Goal: Complete application form

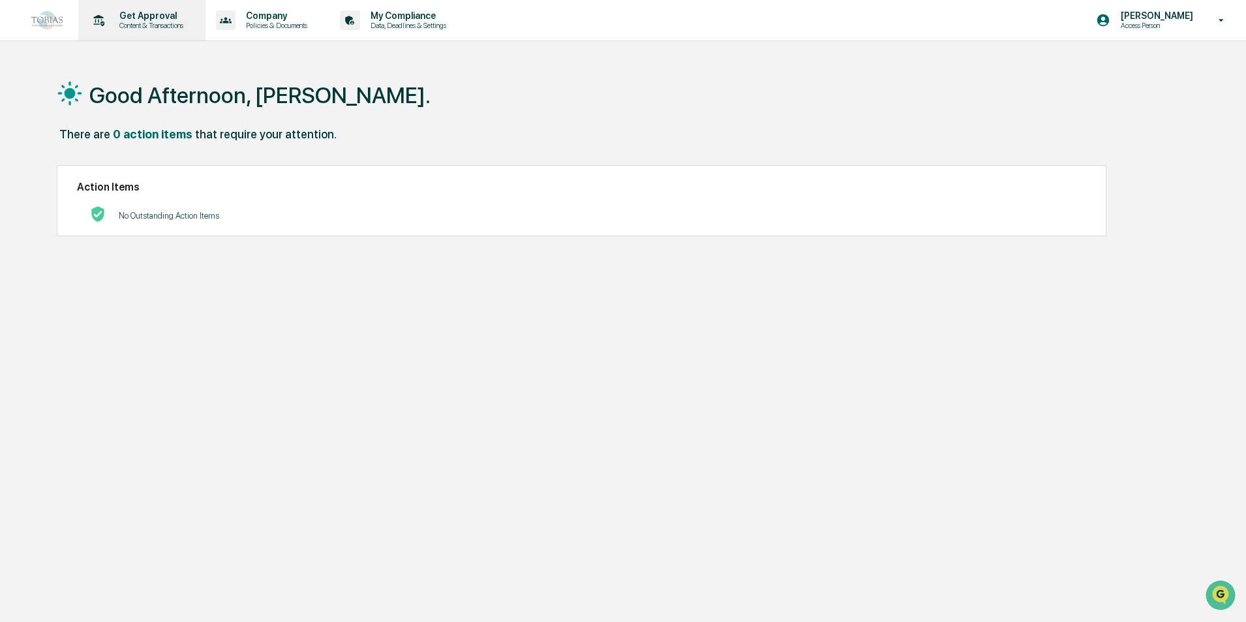
click at [170, 24] on p "Content & Transactions" at bounding box center [149, 25] width 81 height 9
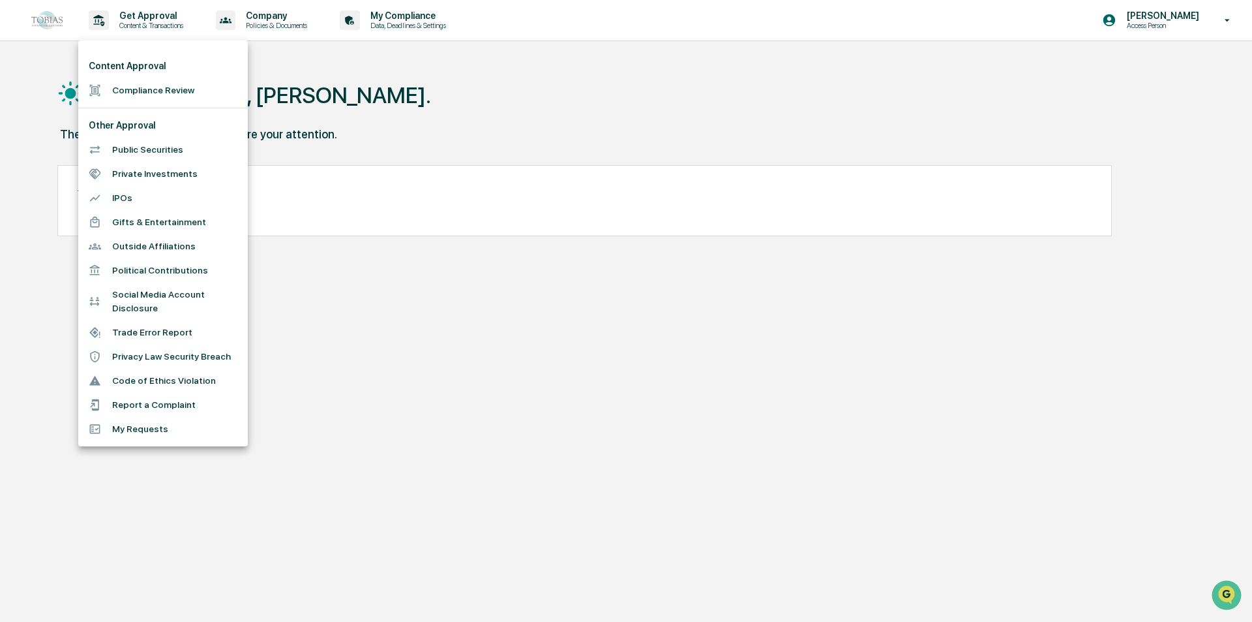
click at [143, 204] on li "IPOs" at bounding box center [163, 198] width 170 height 24
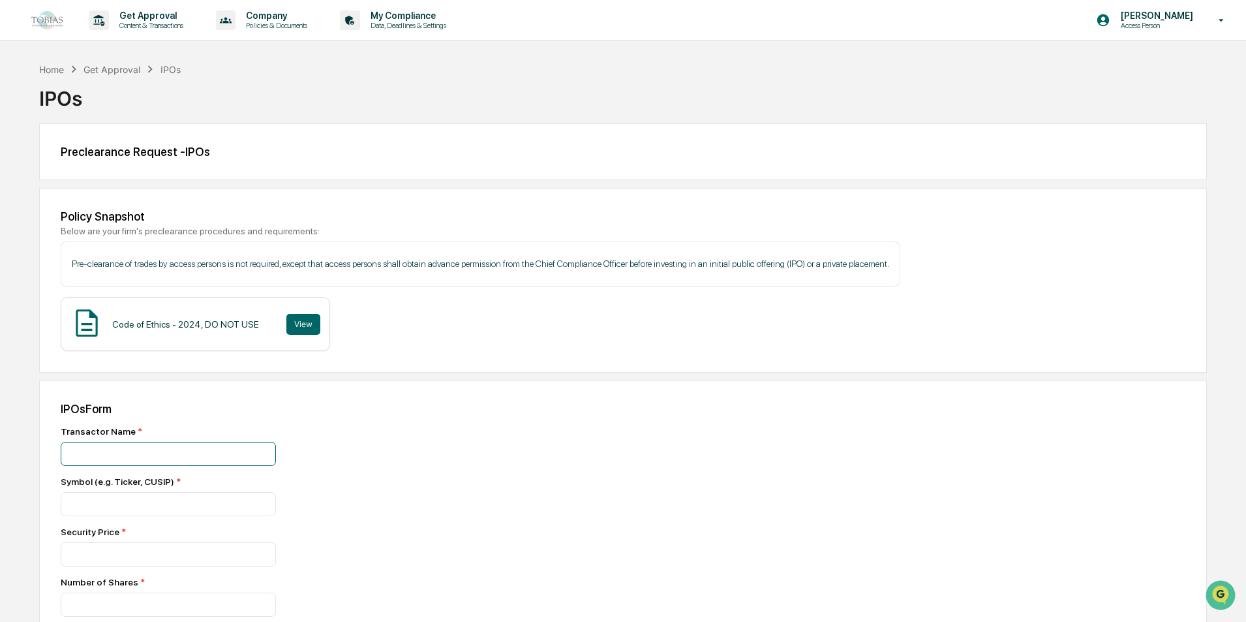
click at [118, 453] on input at bounding box center [168, 454] width 215 height 24
type input "*********"
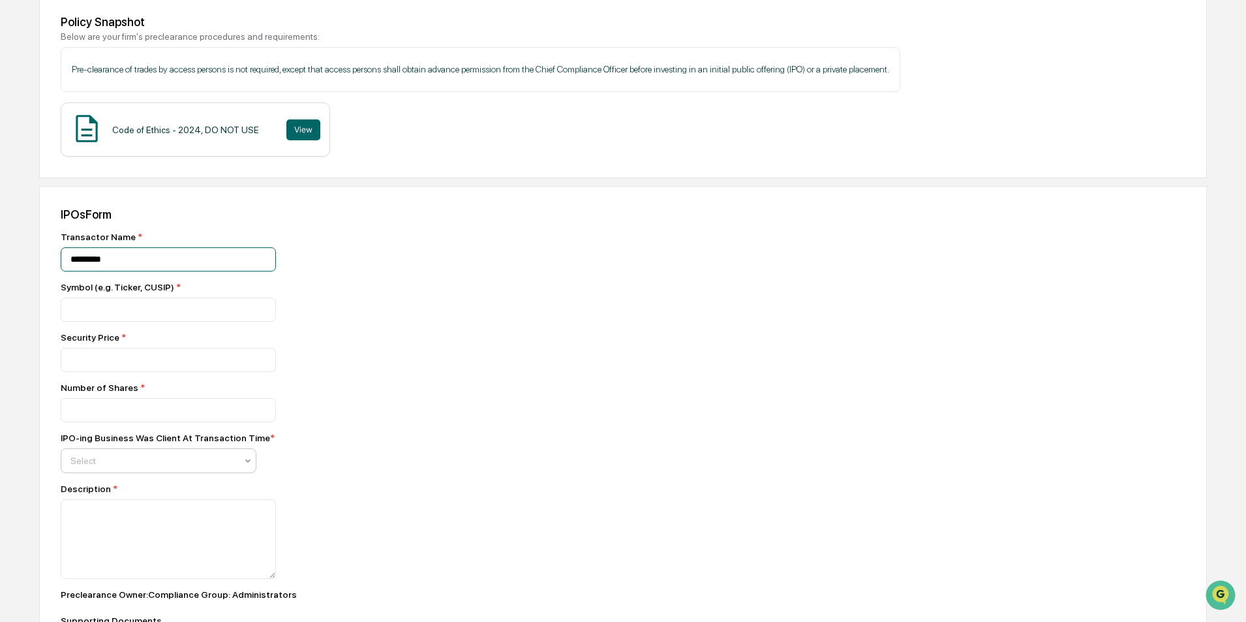
scroll to position [196, 0]
click at [97, 270] on input at bounding box center [168, 258] width 215 height 24
type input "*******"
click at [122, 351] on input "number" at bounding box center [168, 358] width 215 height 24
type input "**"
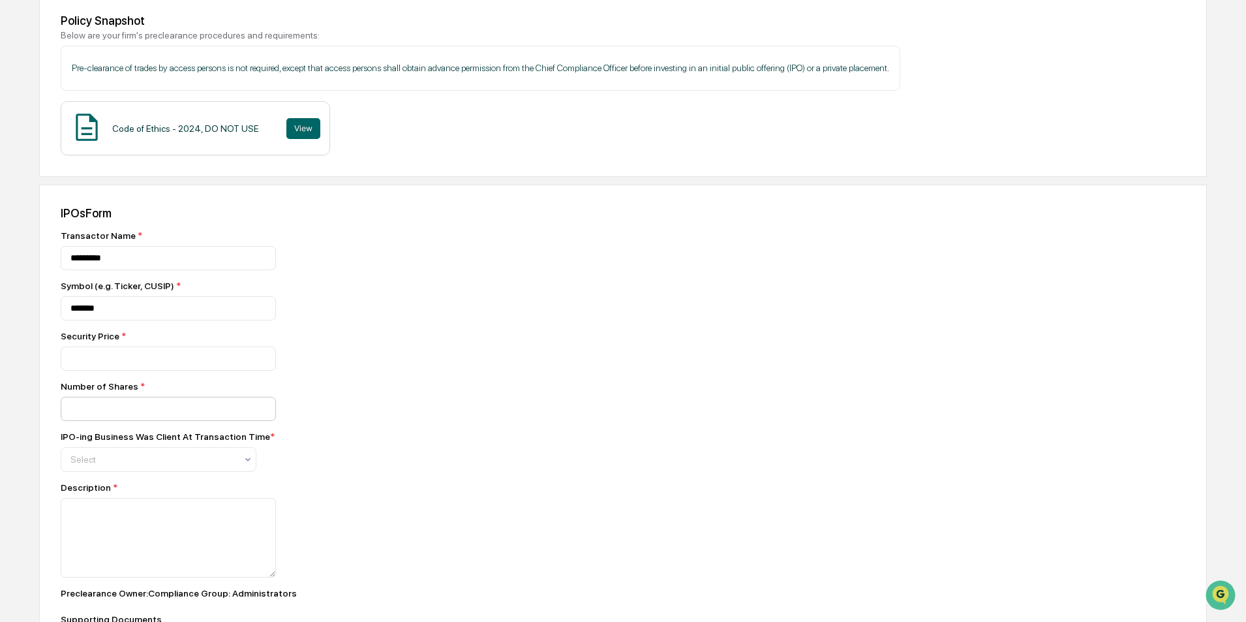
click at [142, 398] on div "Number of Shares *" at bounding box center [289, 401] width 457 height 40
click at [132, 370] on input "number" at bounding box center [168, 358] width 215 height 24
type input "*"
click at [260, 370] on input "*" at bounding box center [168, 358] width 215 height 24
click at [346, 421] on div "*" at bounding box center [289, 409] width 457 height 24
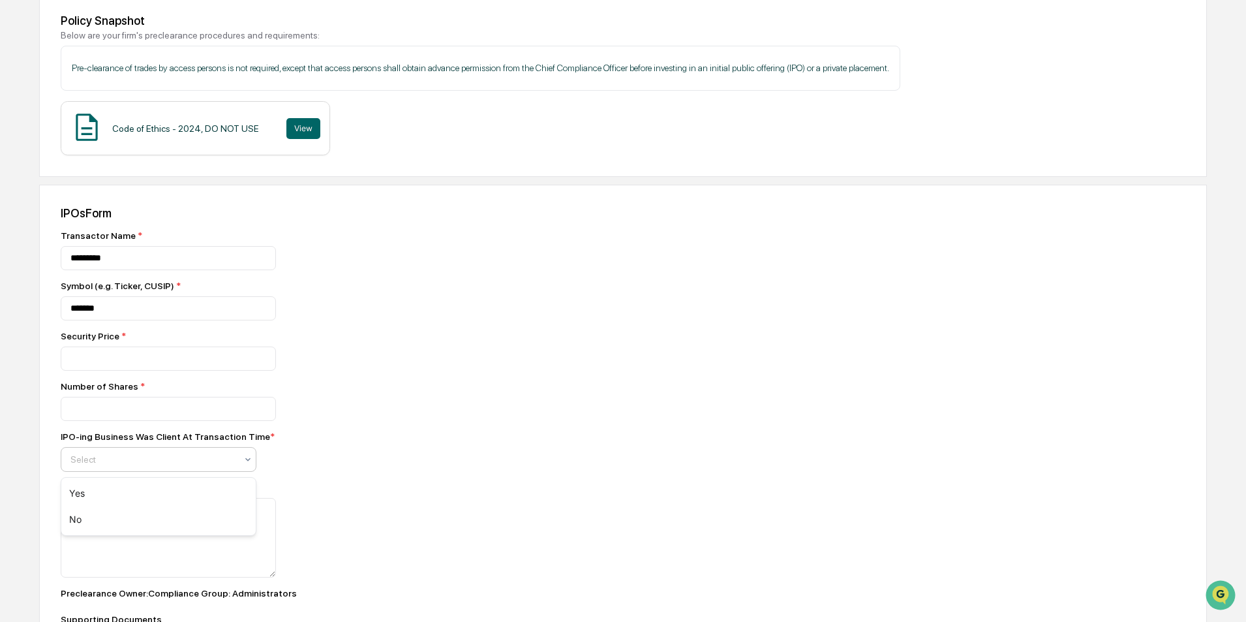
click at [193, 464] on div at bounding box center [153, 459] width 166 height 13
click at [137, 513] on div "No" at bounding box center [158, 519] width 194 height 26
click at [135, 511] on textarea at bounding box center [168, 538] width 215 height 80
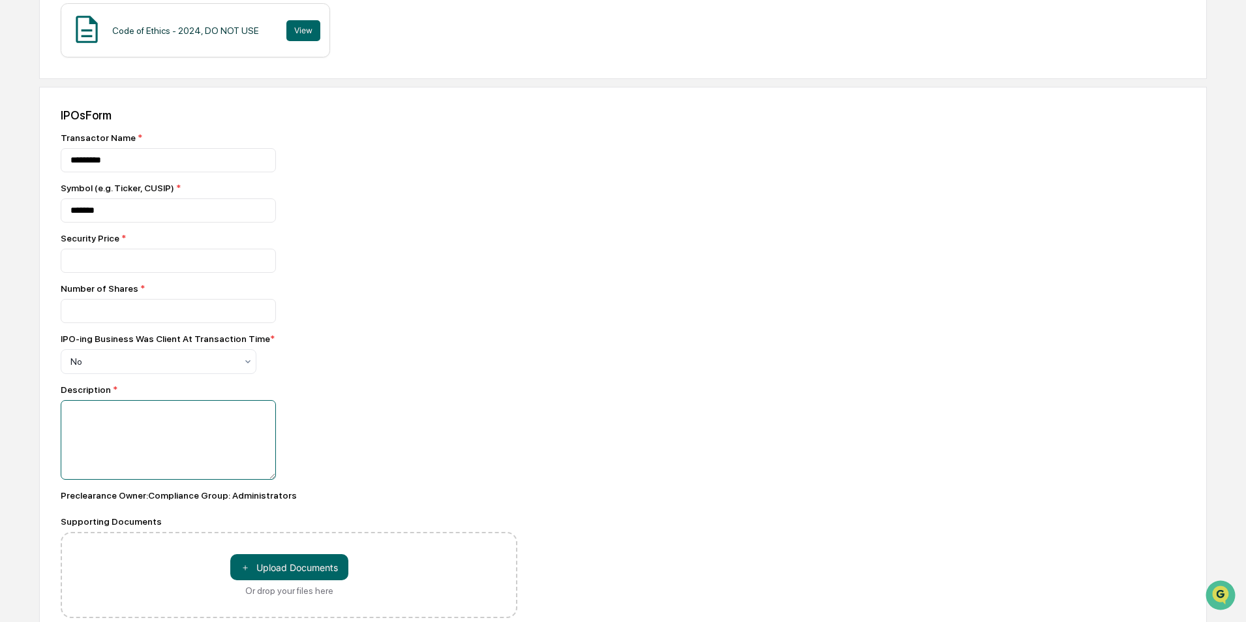
scroll to position [326, 0]
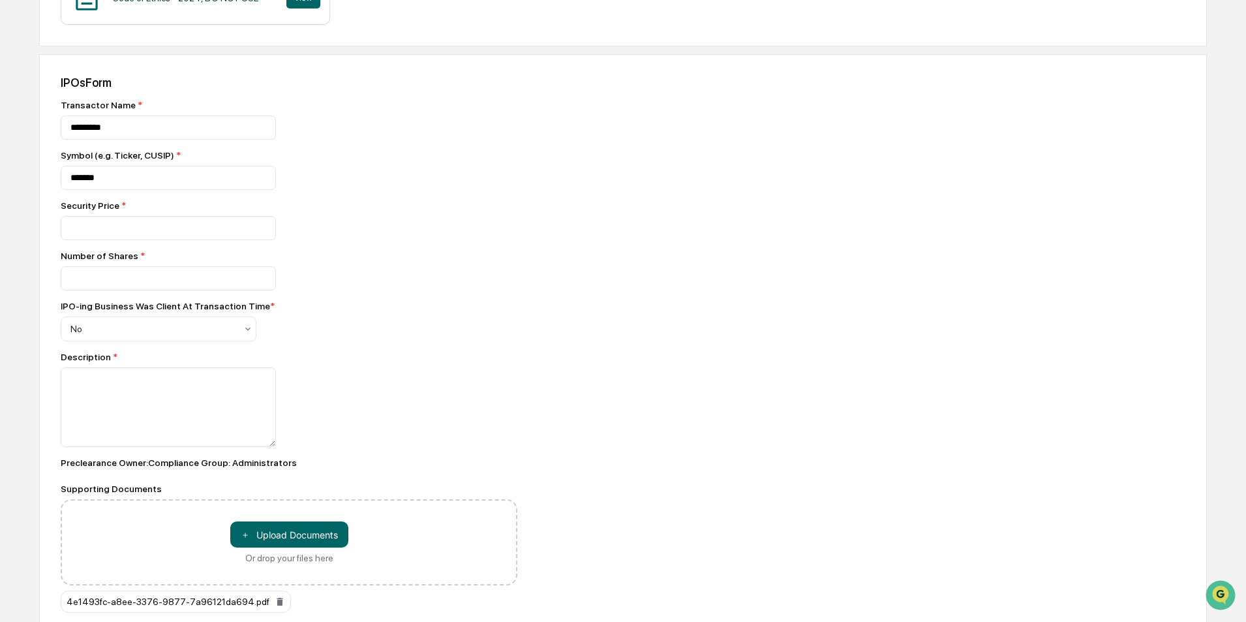
click at [142, 605] on div "4e1493fc-a8ee-3376-9877-7a96121da694.pdf" at bounding box center [176, 601] width 230 height 22
click at [141, 605] on div "4e1493fc-a8ee-3376-9877-7a96121da694.pdf" at bounding box center [176, 601] width 230 height 22
click at [200, 388] on textarea at bounding box center [168, 407] width 215 height 80
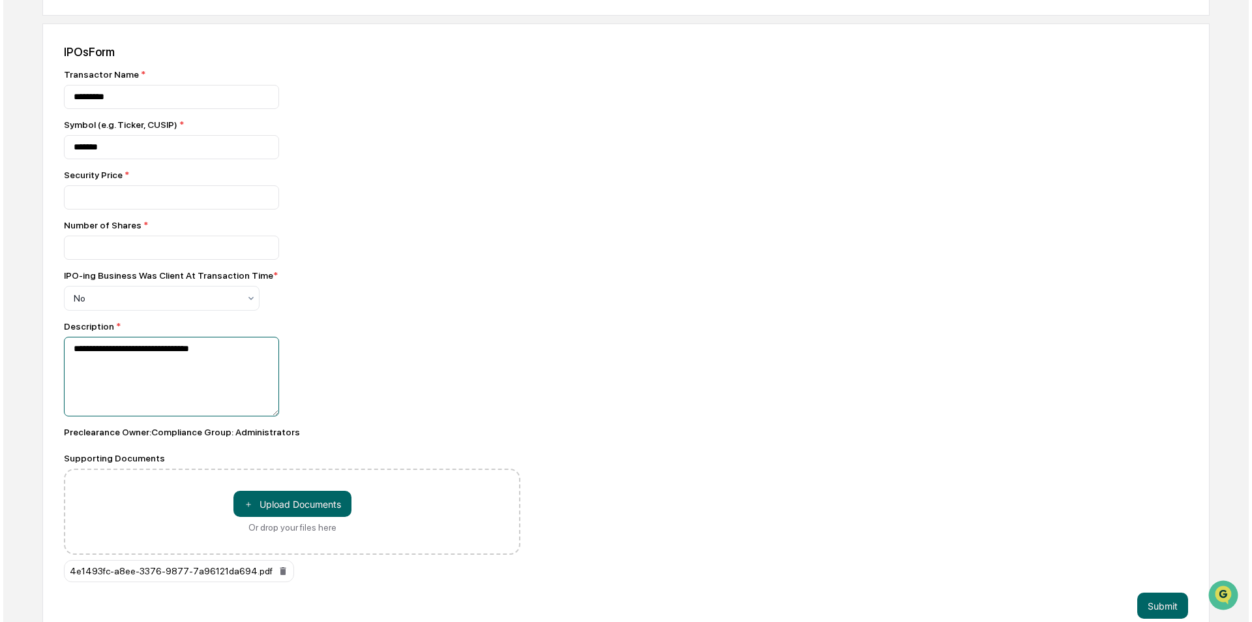
scroll to position [378, 0]
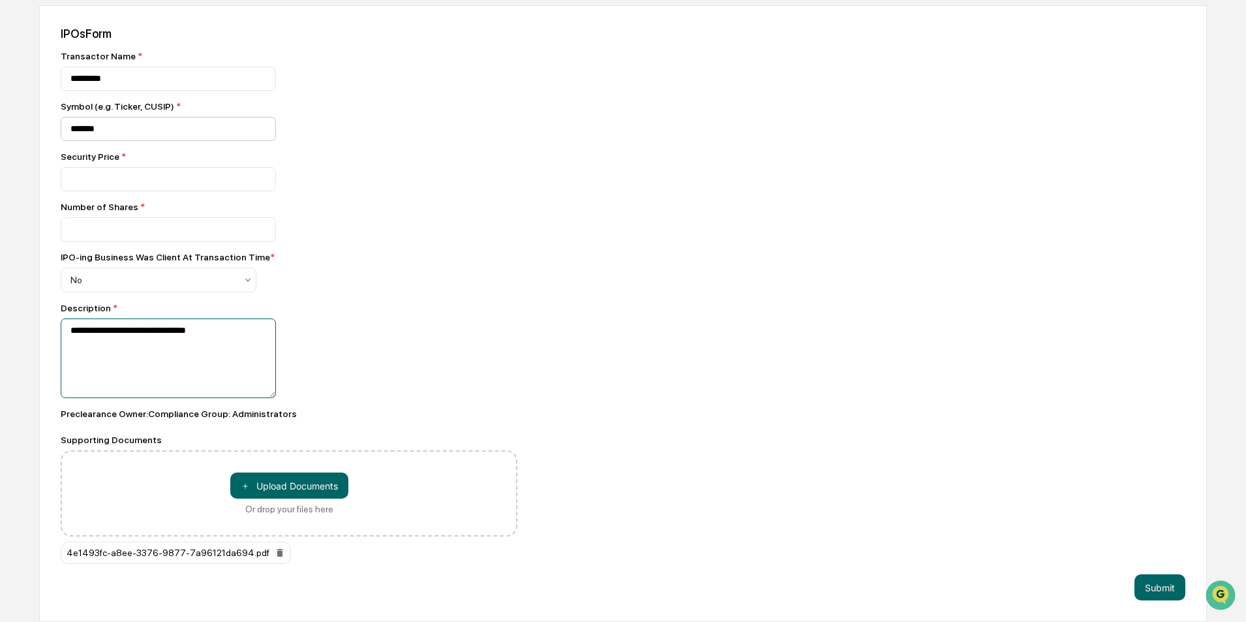
type textarea "**********"
click at [157, 91] on input "*******" at bounding box center [168, 79] width 215 height 24
type input "****"
click at [1147, 583] on button "Submit" at bounding box center [1159, 587] width 51 height 26
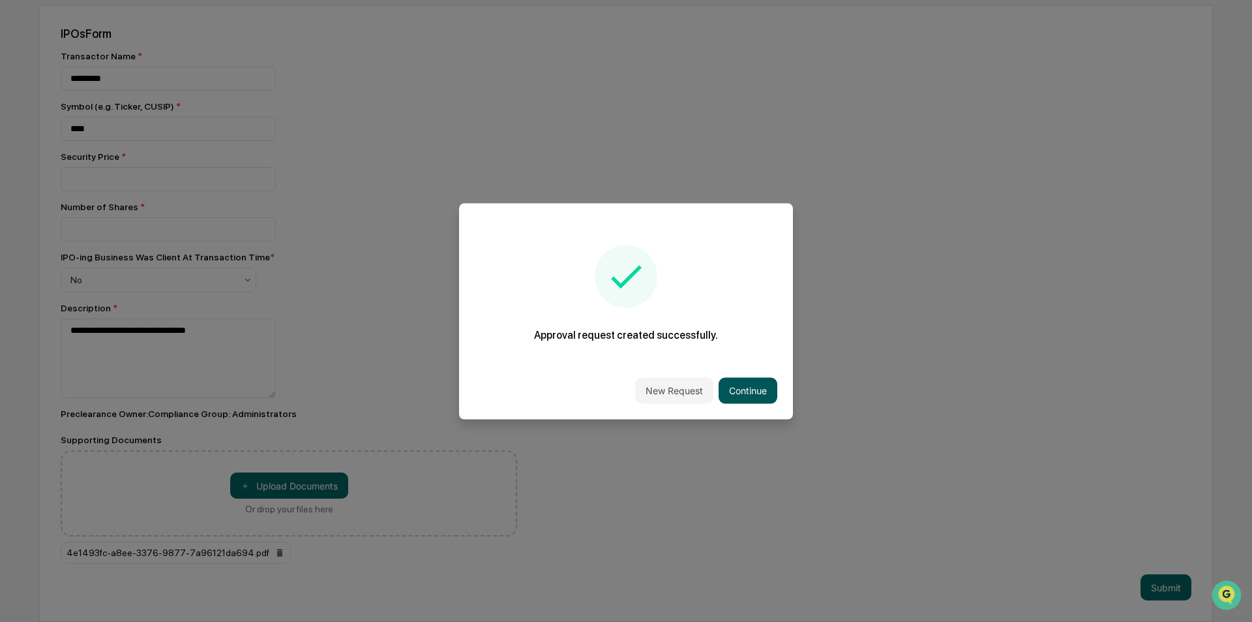
click at [755, 397] on button "Continue" at bounding box center [748, 390] width 59 height 26
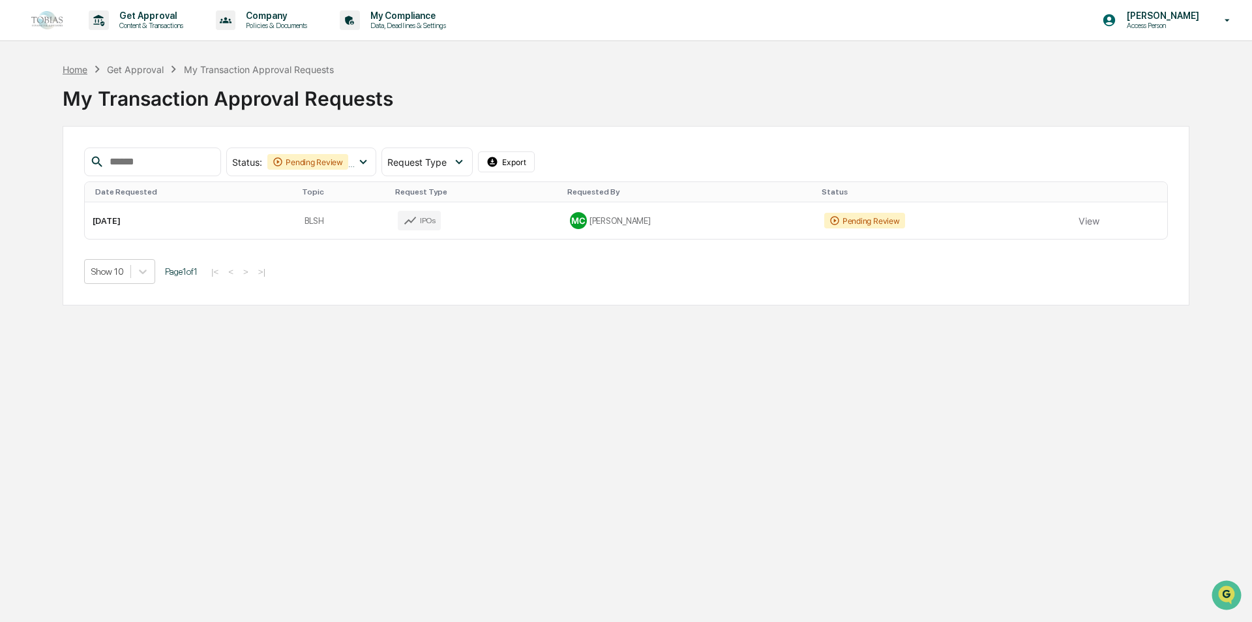
click at [78, 69] on div "Home" at bounding box center [75, 69] width 25 height 11
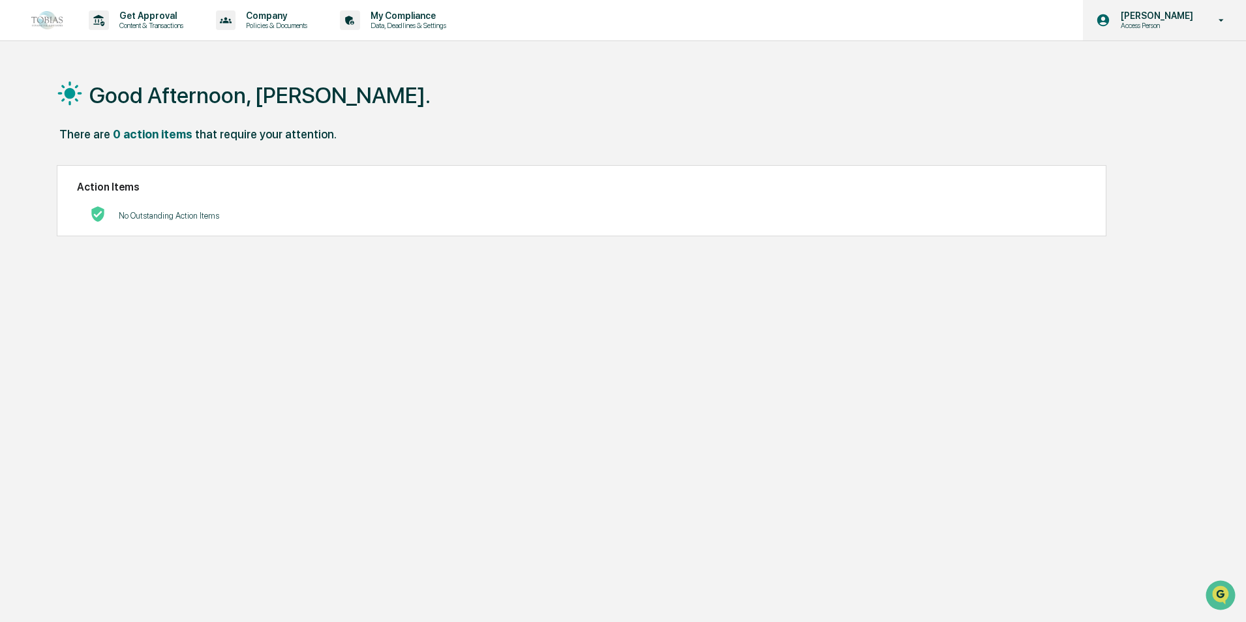
click at [1171, 23] on p "Access Person" at bounding box center [1154, 25] width 89 height 9
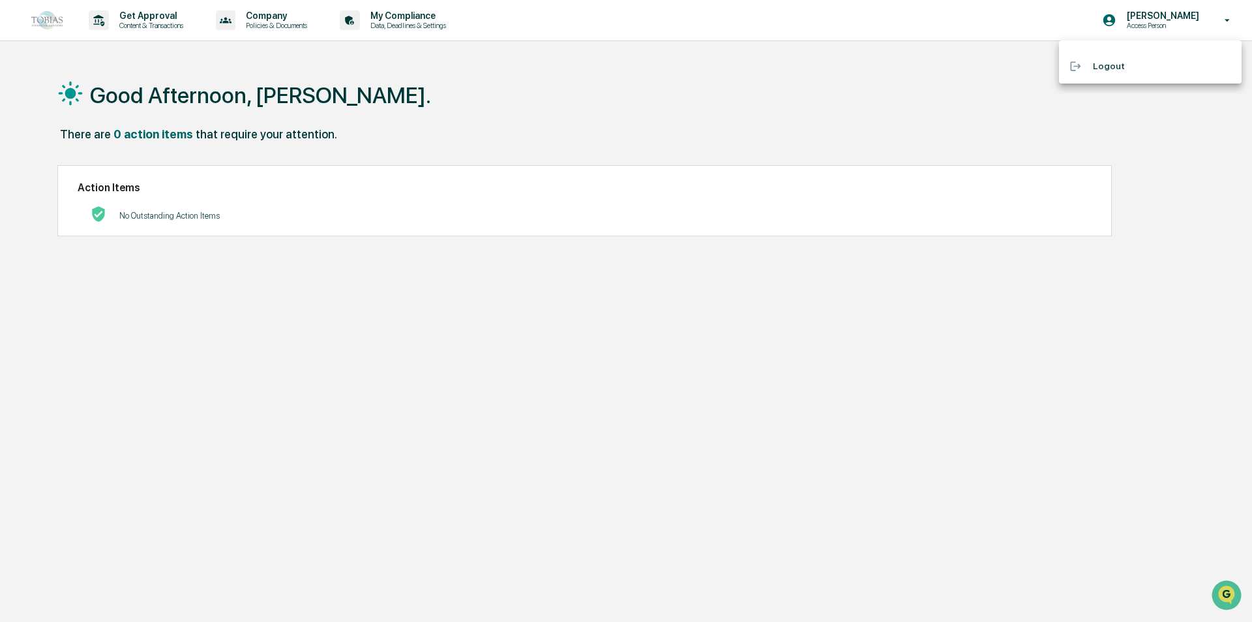
click at [412, 19] on div at bounding box center [626, 311] width 1252 height 622
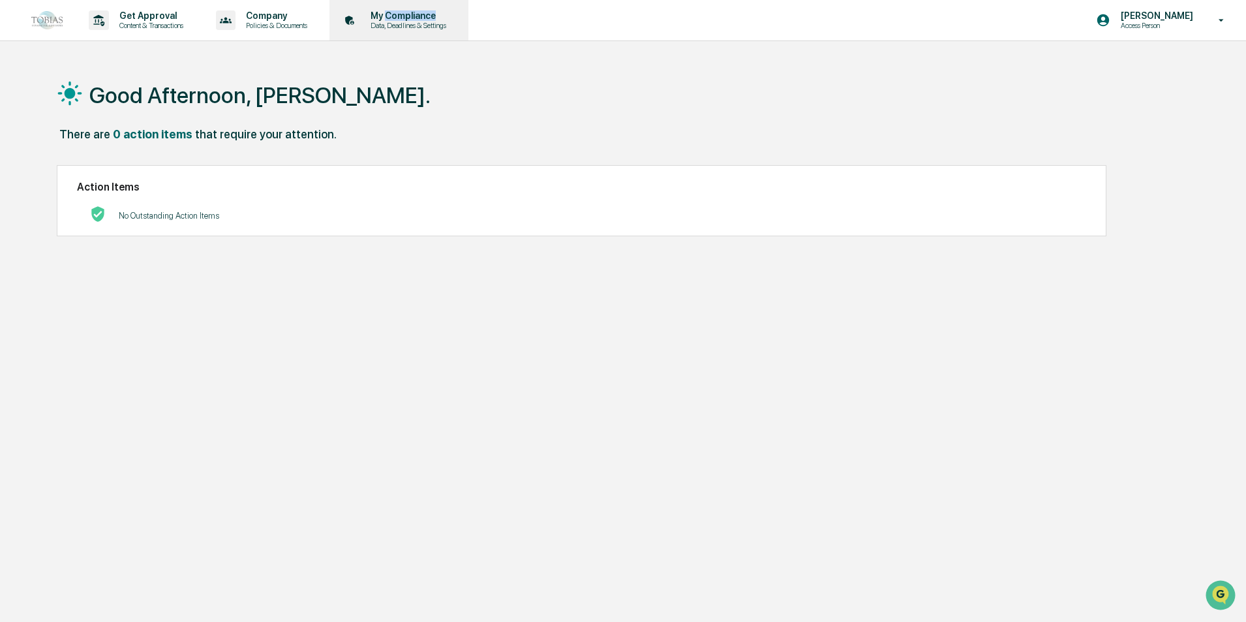
click at [410, 19] on p "My Compliance" at bounding box center [406, 15] width 93 height 10
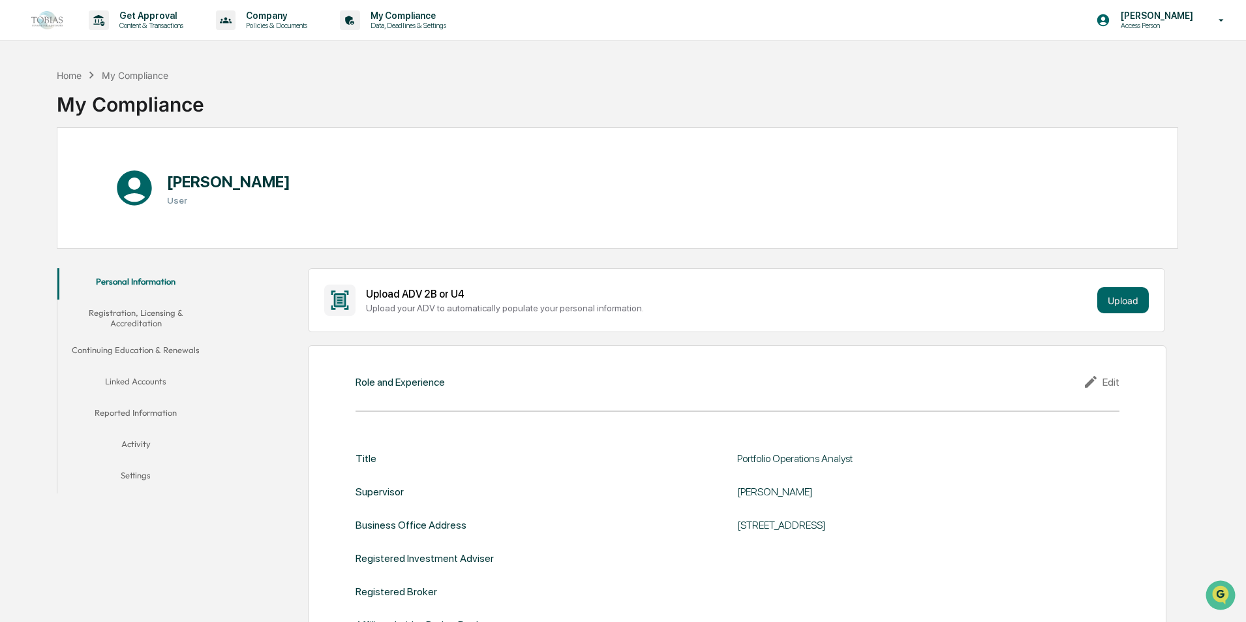
click at [149, 445] on button "Activity" at bounding box center [135, 445] width 157 height 31
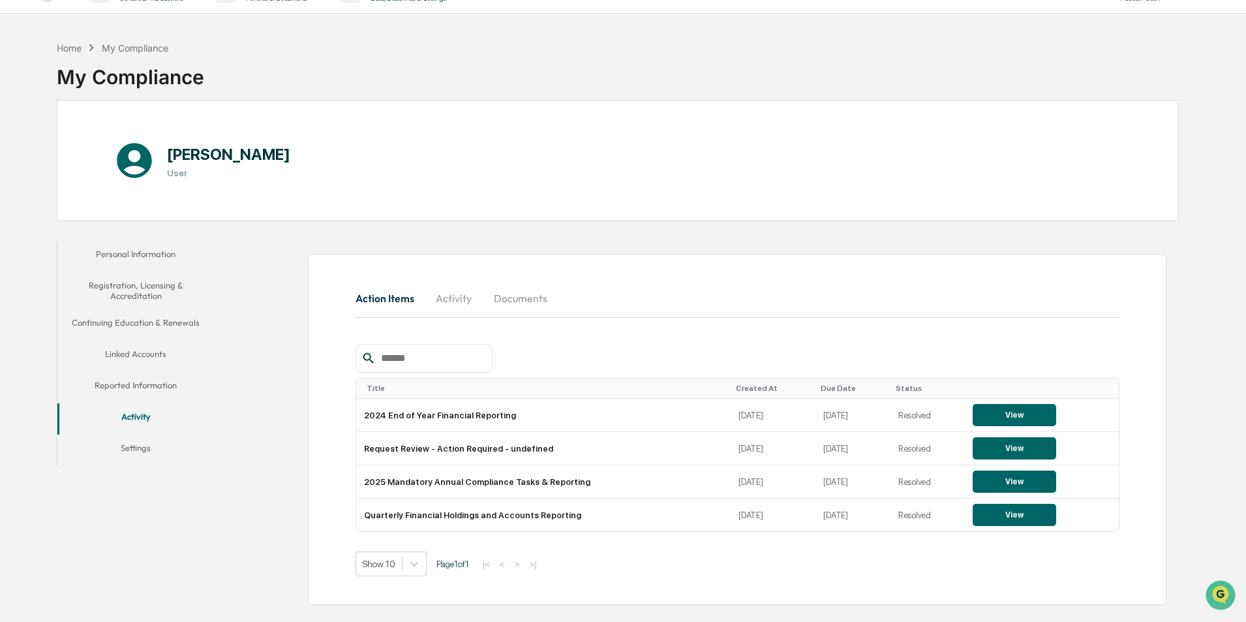
scroll to position [62, 0]
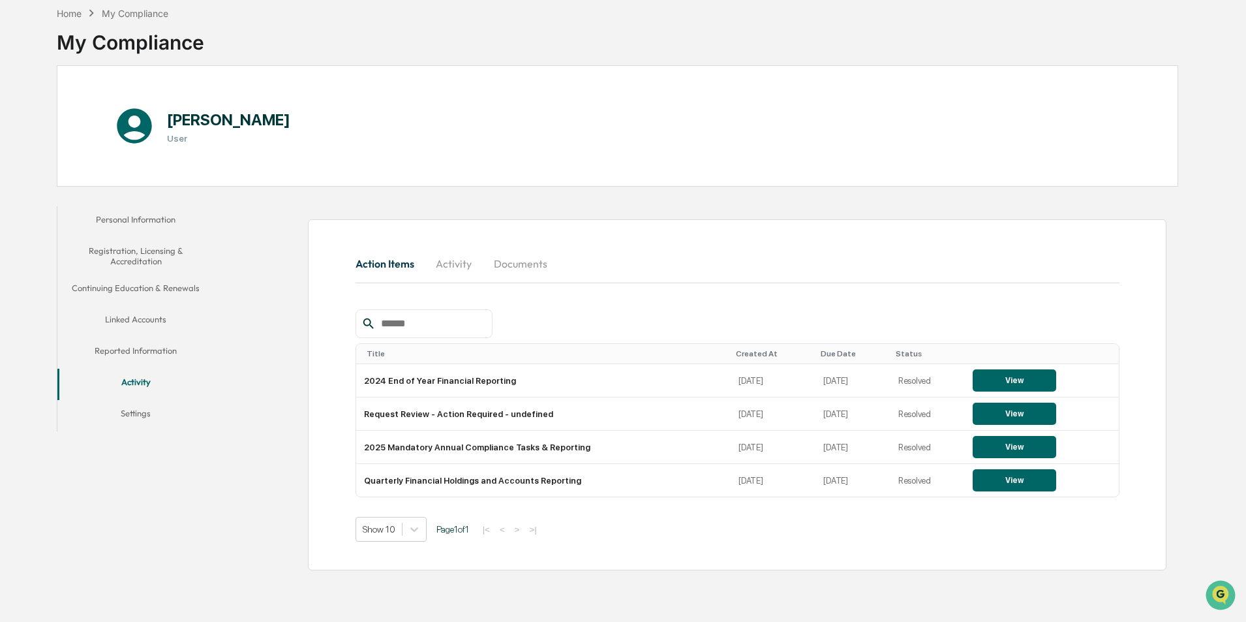
click at [149, 318] on button "Linked Accounts" at bounding box center [135, 321] width 157 height 31
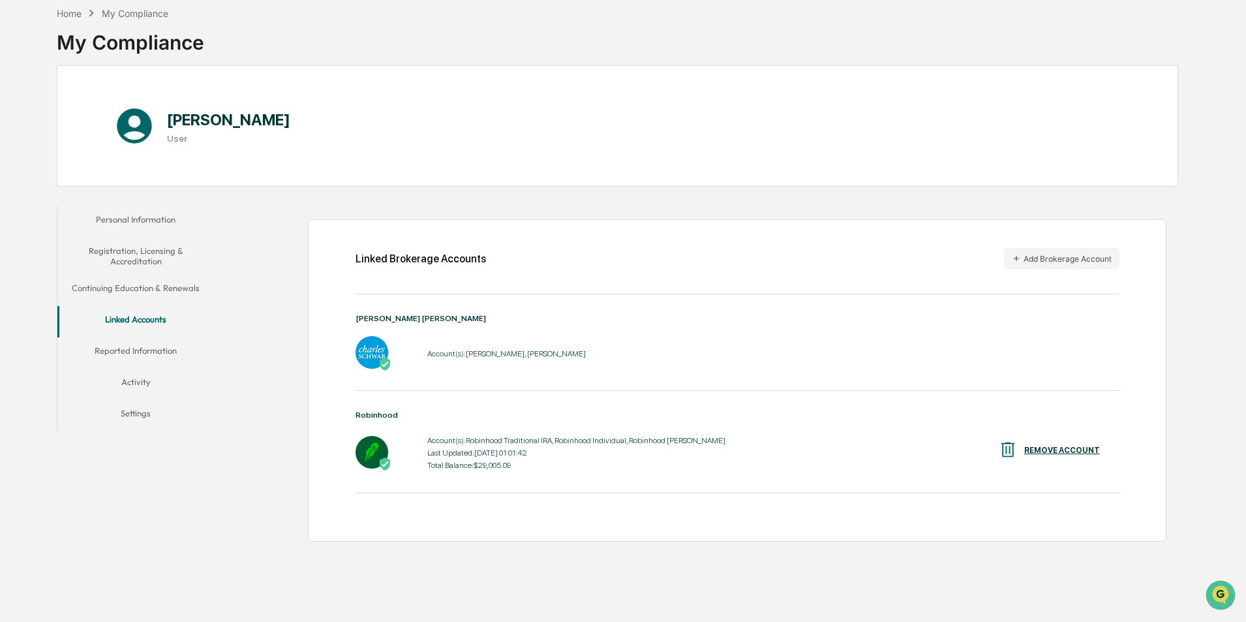
click at [139, 378] on button "Activity" at bounding box center [135, 384] width 157 height 31
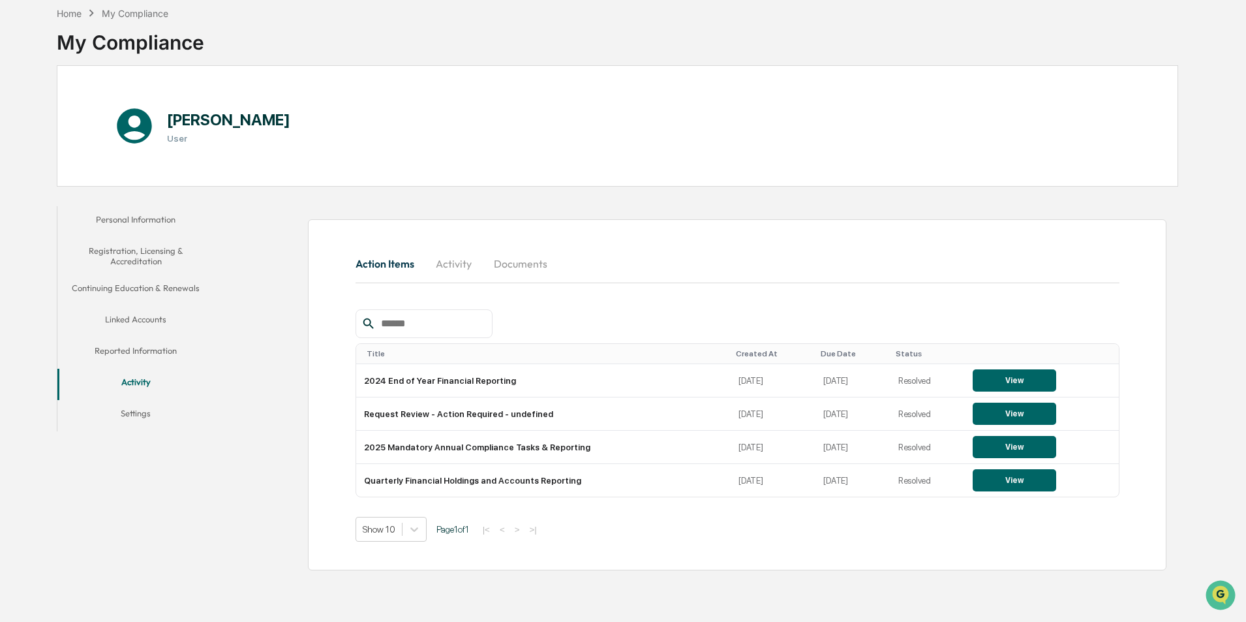
click at [473, 262] on button "Activity" at bounding box center [454, 263] width 59 height 31
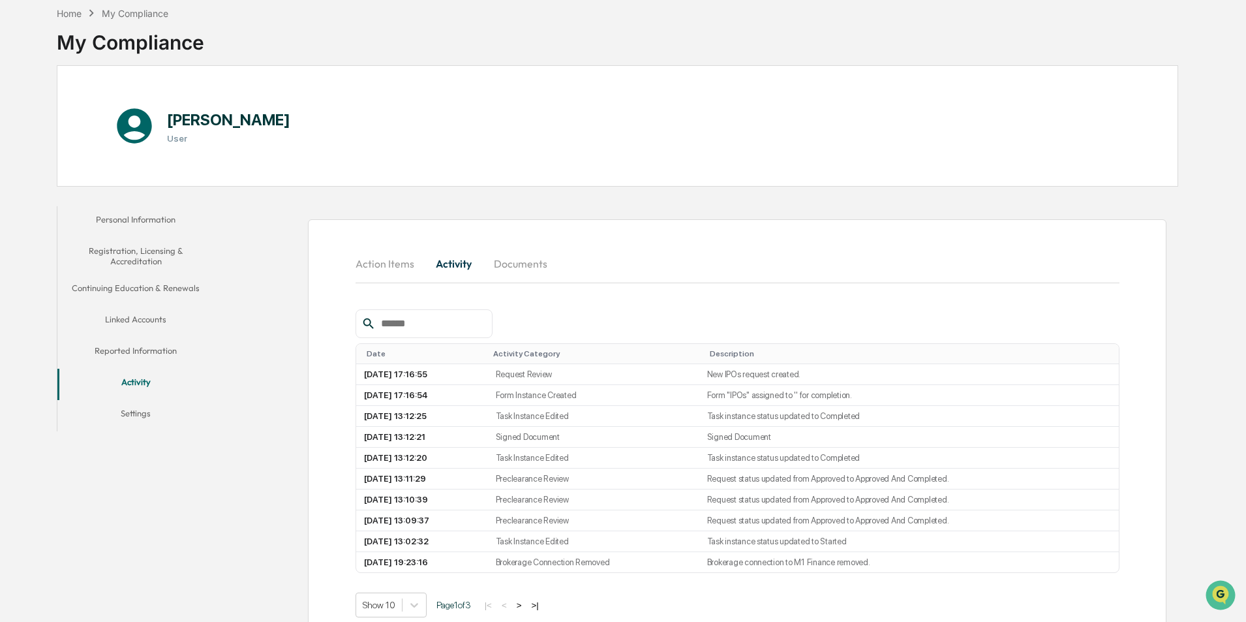
click at [131, 415] on button "Settings" at bounding box center [135, 415] width 157 height 31
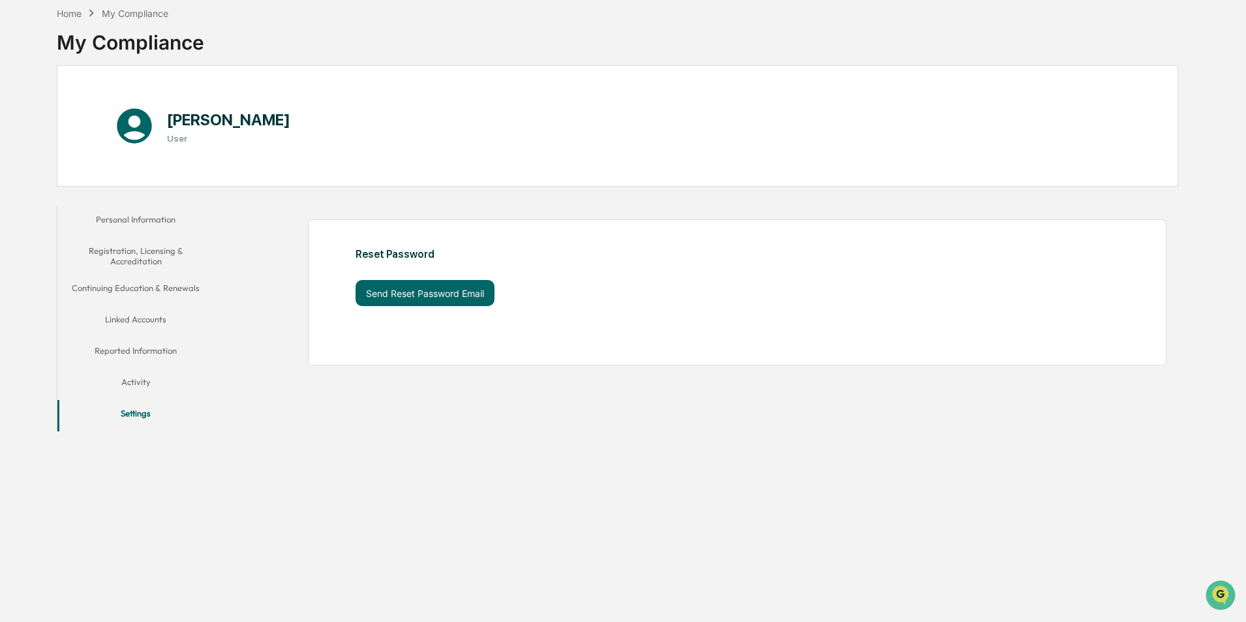
click at [170, 342] on button "Reported Information" at bounding box center [135, 352] width 157 height 31
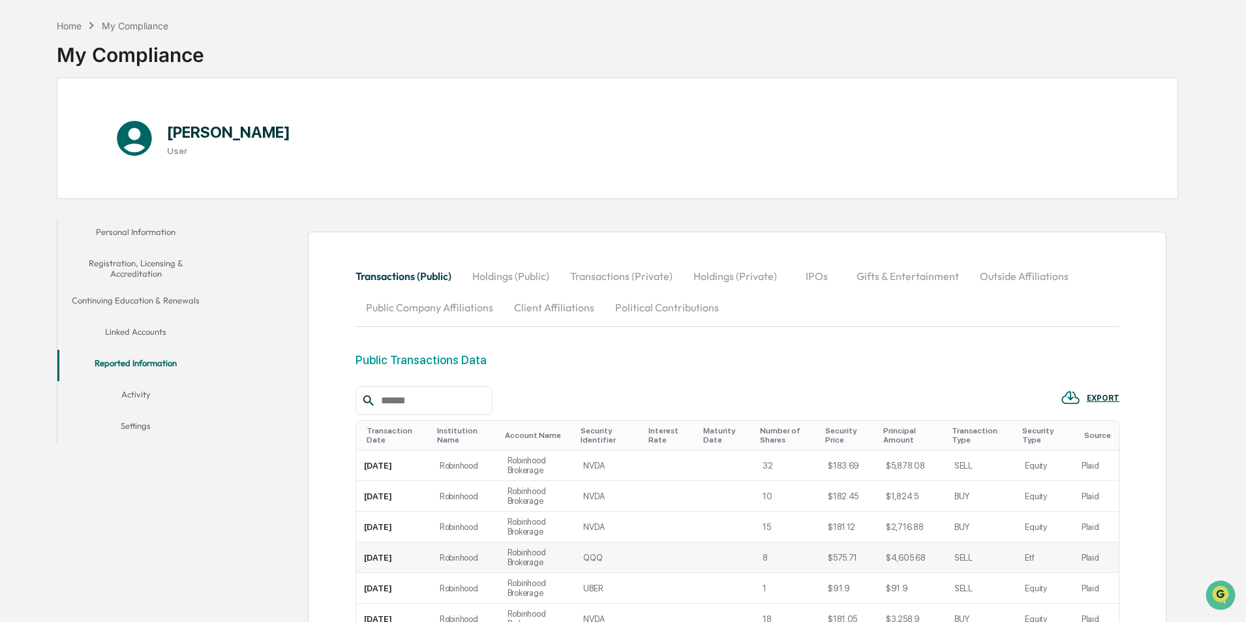
scroll to position [261, 0]
